Goal: Find contact information: Find contact information

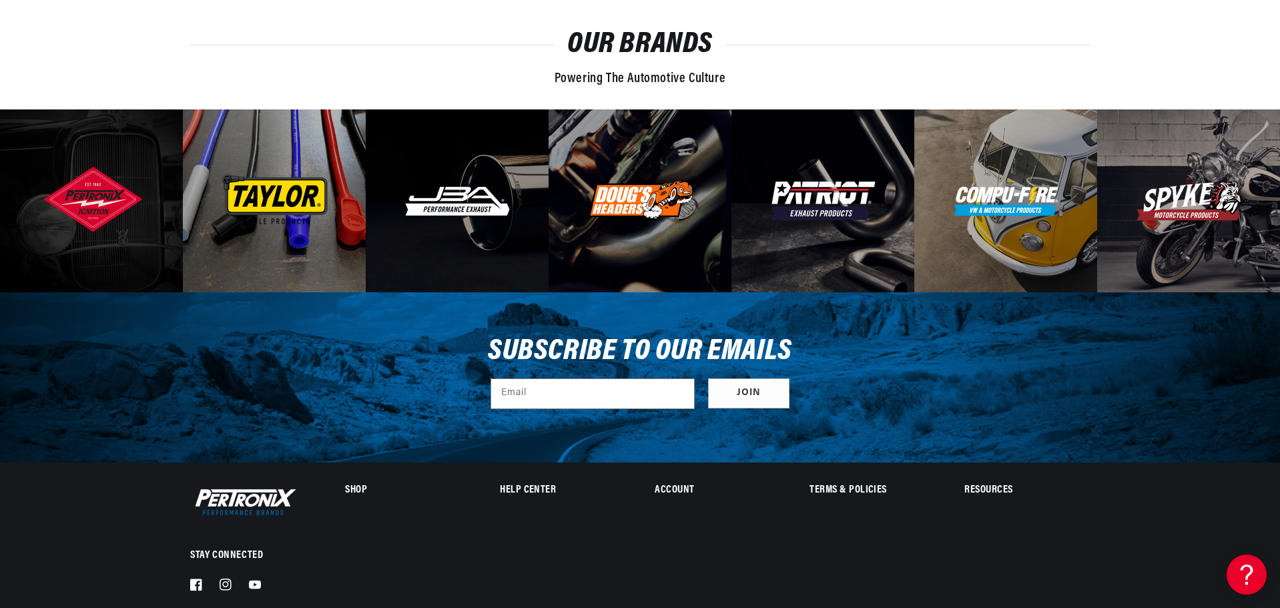
scroll to position [4151, 0]
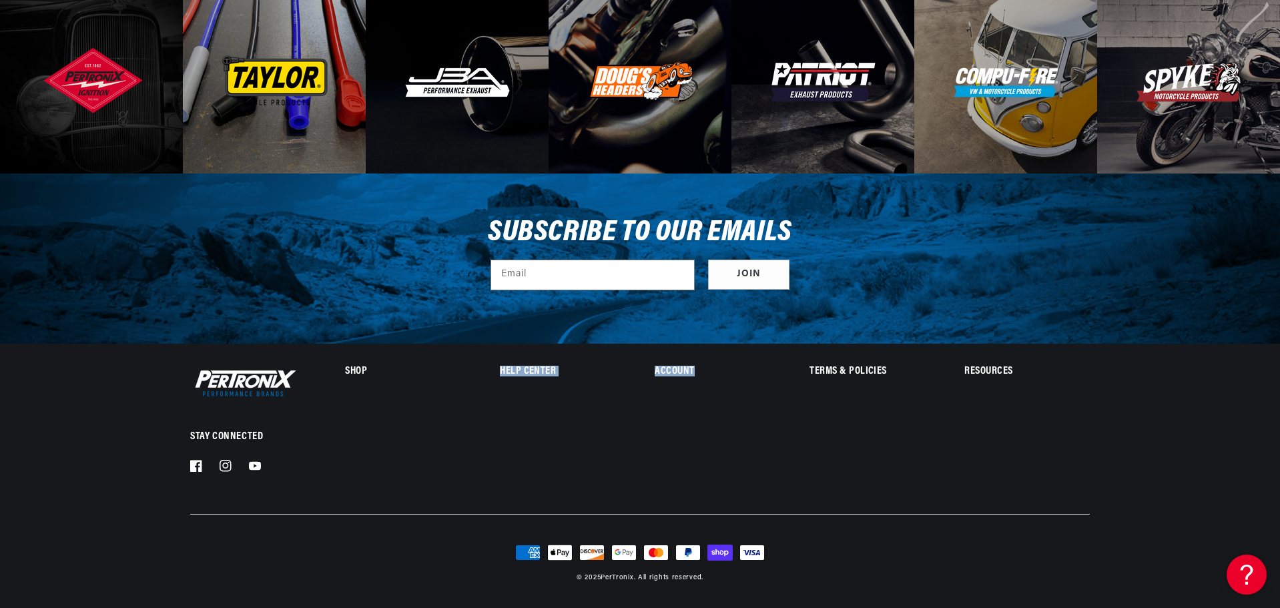
drag, startPoint x: 558, startPoint y: 407, endPoint x: 473, endPoint y: 384, distance: 87.9
click at [473, 384] on div "Stay Connected Facebook Instagram YouTube Shop Ignition Exhaust" at bounding box center [639, 423] width 899 height 113
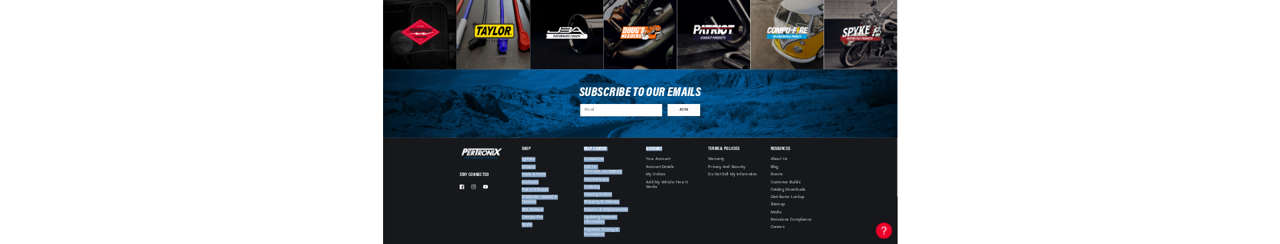
scroll to position [0, 0]
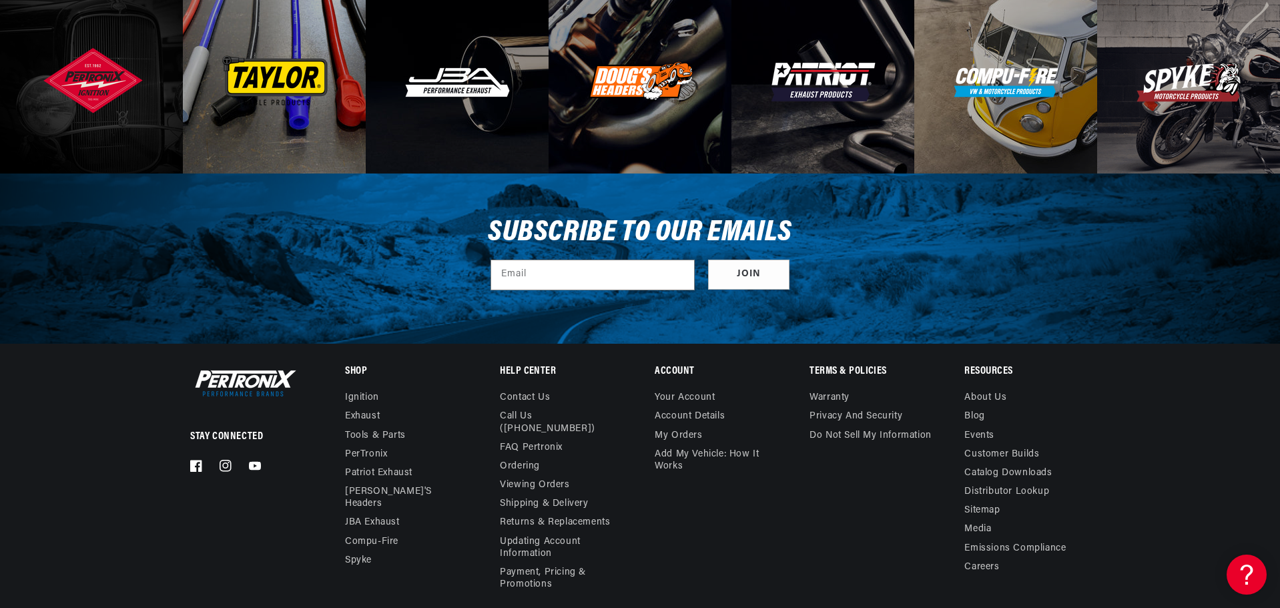
click at [104, 528] on footer "Stay Connected Facebook Instagram YouTube Shop Ignition Exhaust ." at bounding box center [640, 532] width 1280 height 379
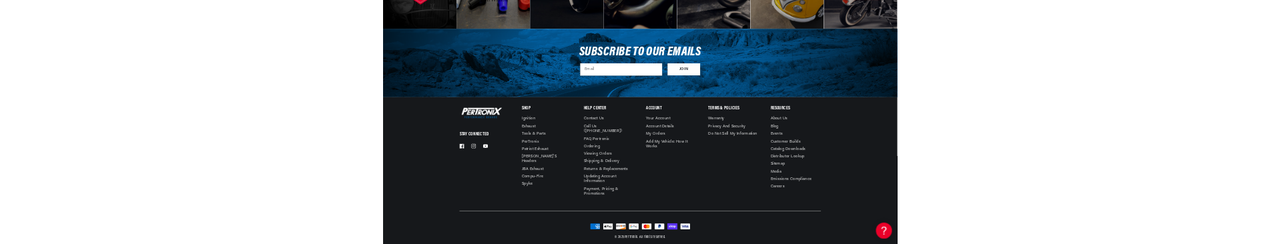
scroll to position [0, 713]
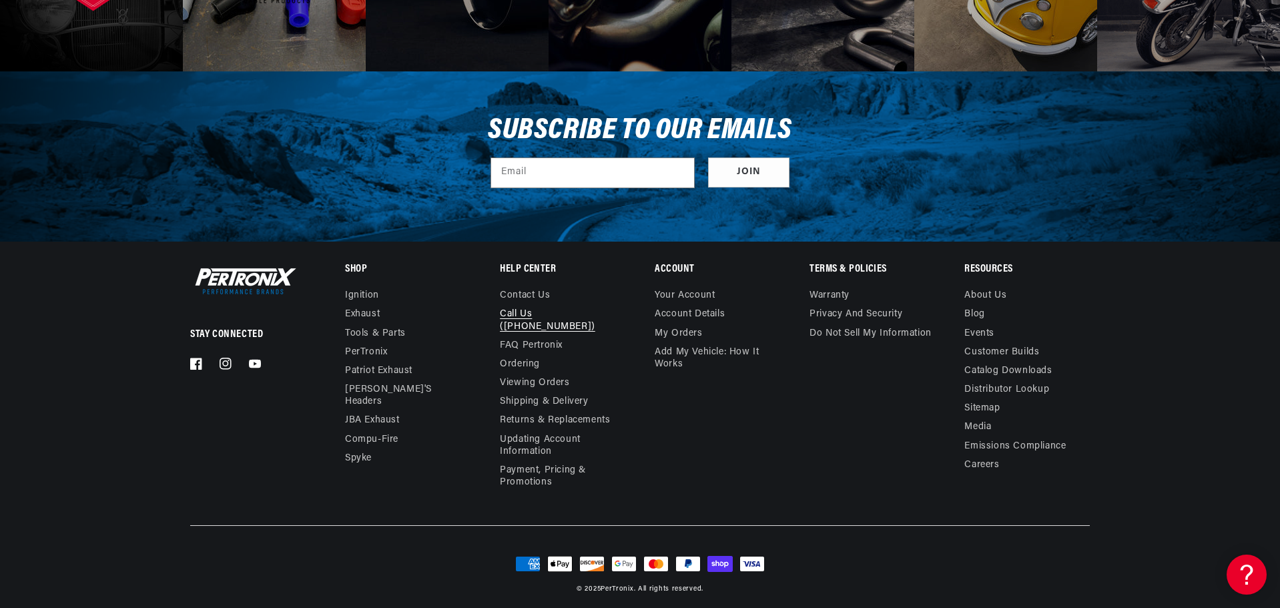
drag, startPoint x: 620, startPoint y: 312, endPoint x: 537, endPoint y: 317, distance: 83.5
click at [537, 317] on ul "Contact us Call Us (913-808-2376) FAQ Pertronix Ordering Viewing Orders Shippin…" at bounding box center [562, 389] width 125 height 205
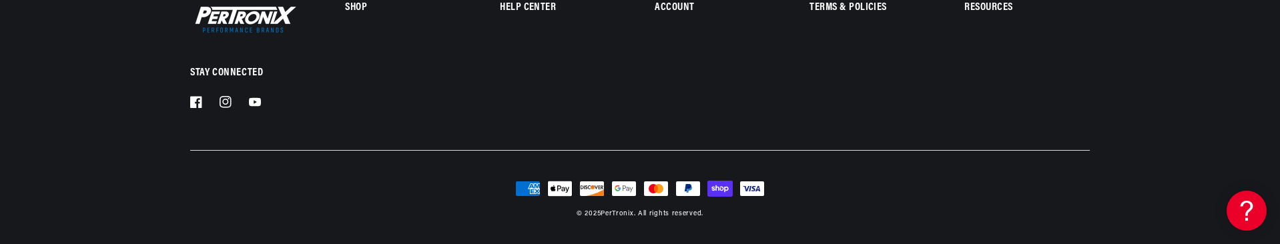
scroll to position [0, 713]
drag, startPoint x: 526, startPoint y: 157, endPoint x: 937, endPoint y: 177, distance: 410.8
click at [937, 177] on div "Payment methods American Express Apple Pay Discover Google Pay Mastercard PayPa…" at bounding box center [640, 185] width 966 height 69
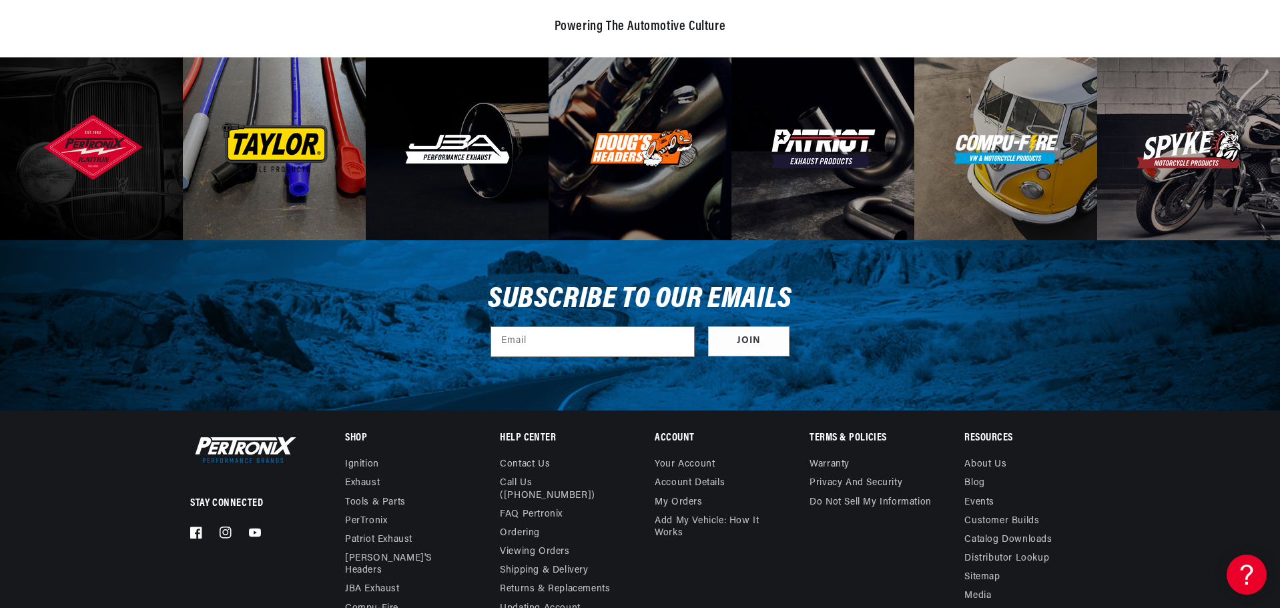
scroll to position [0, 0]
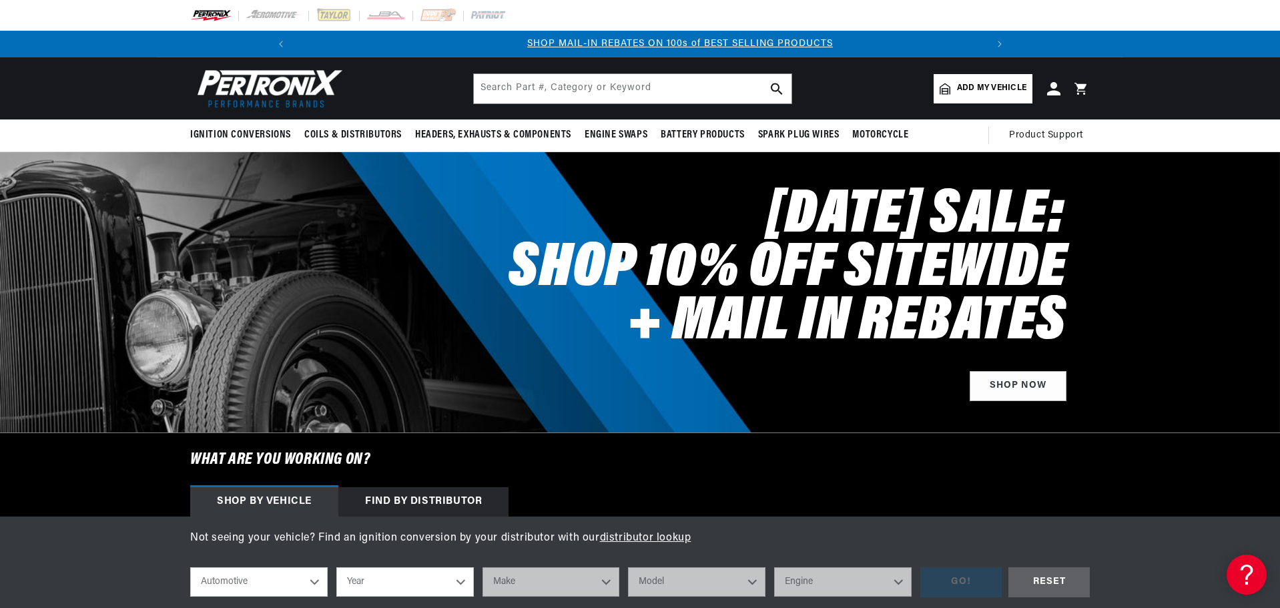
scroll to position [0, 713]
